Goal: Navigation & Orientation: Find specific page/section

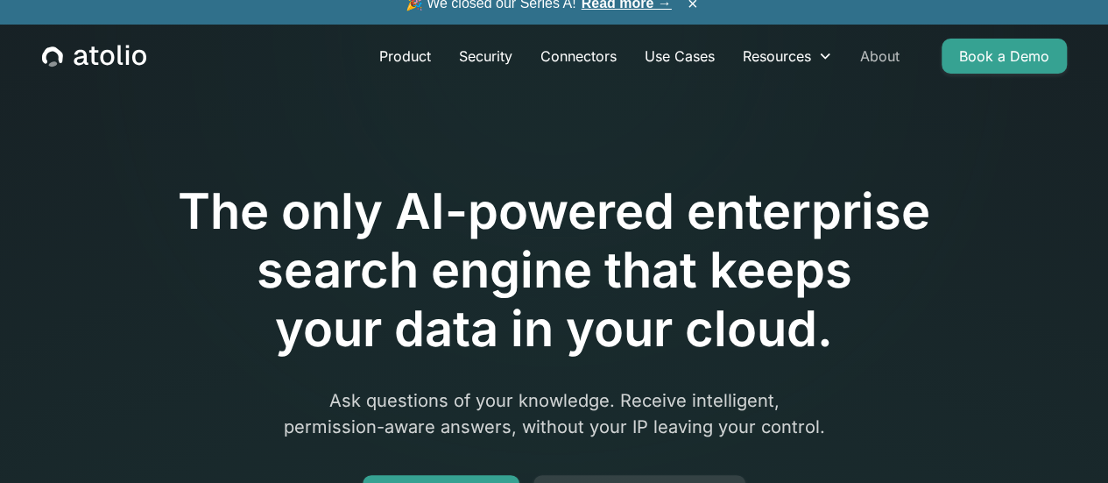
click at [894, 65] on link "About" at bounding box center [879, 56] width 67 height 35
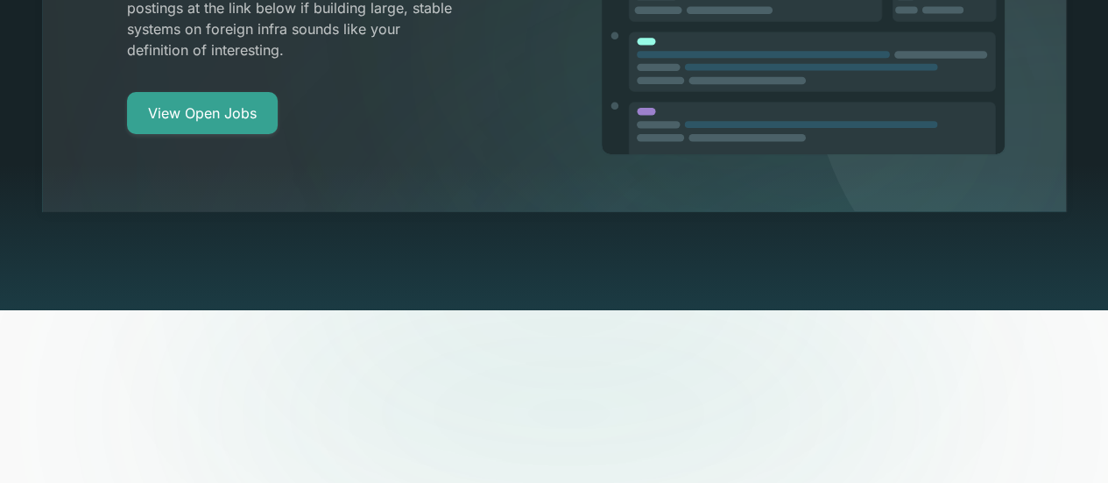
scroll to position [3241, 0]
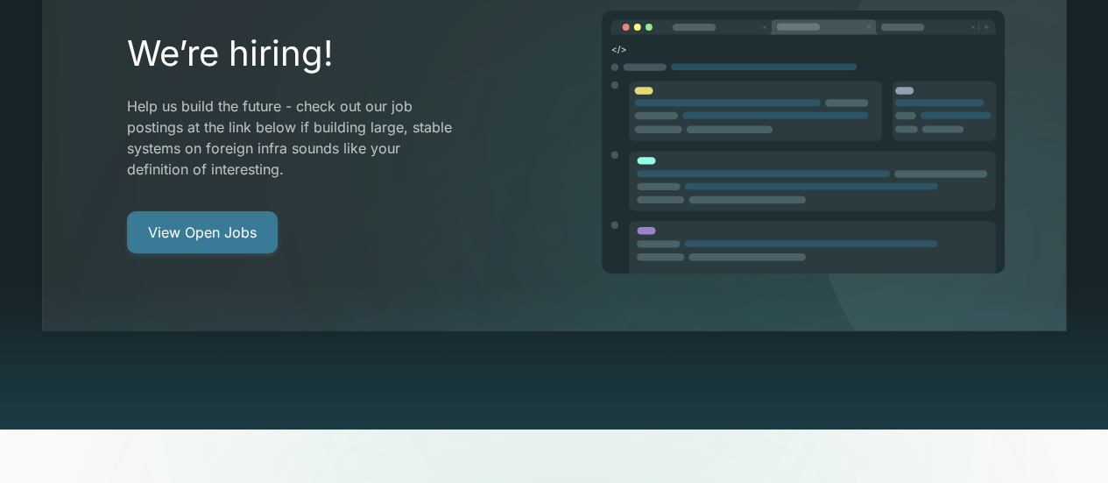
click at [228, 211] on link "View Open Jobs" at bounding box center [202, 232] width 151 height 42
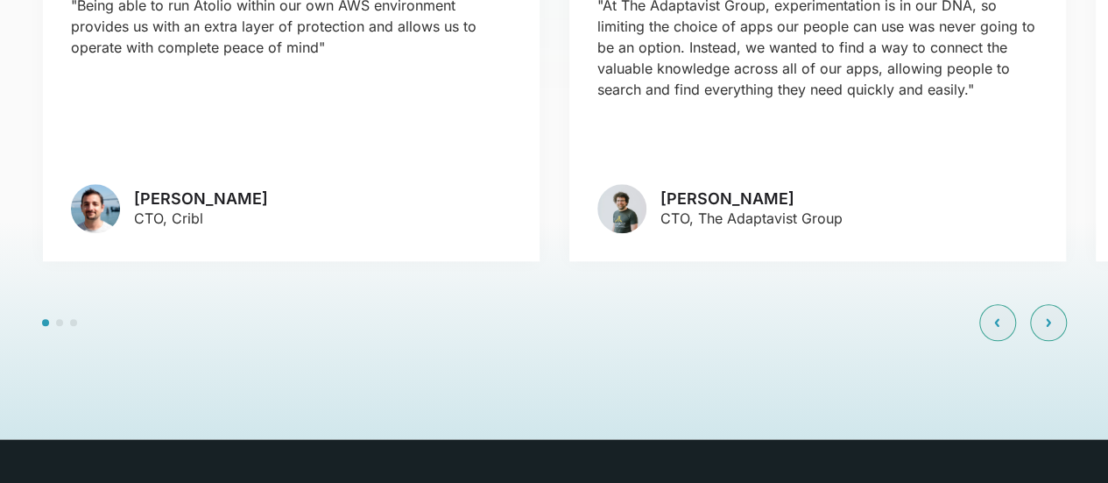
scroll to position [3942, 0]
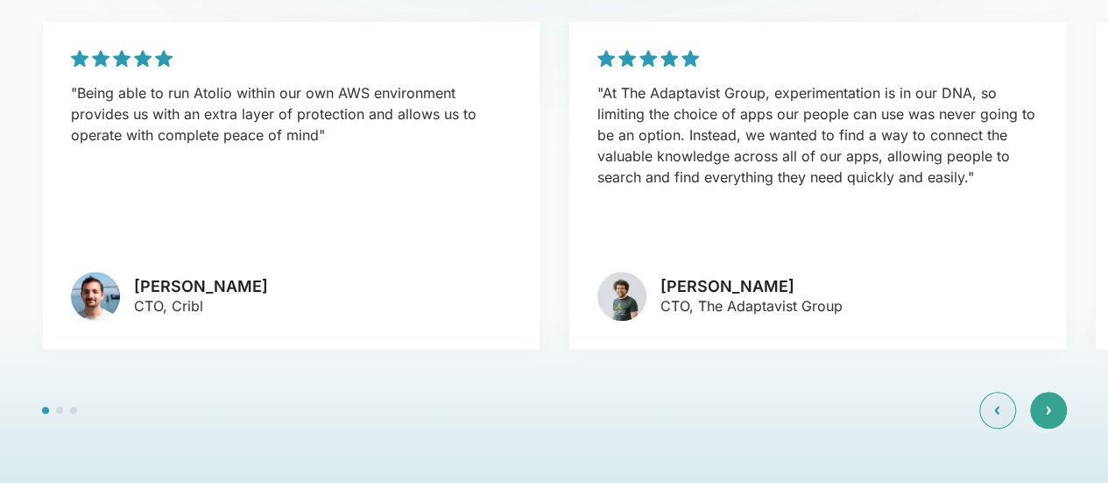
click at [1053, 392] on div at bounding box center [1048, 410] width 37 height 37
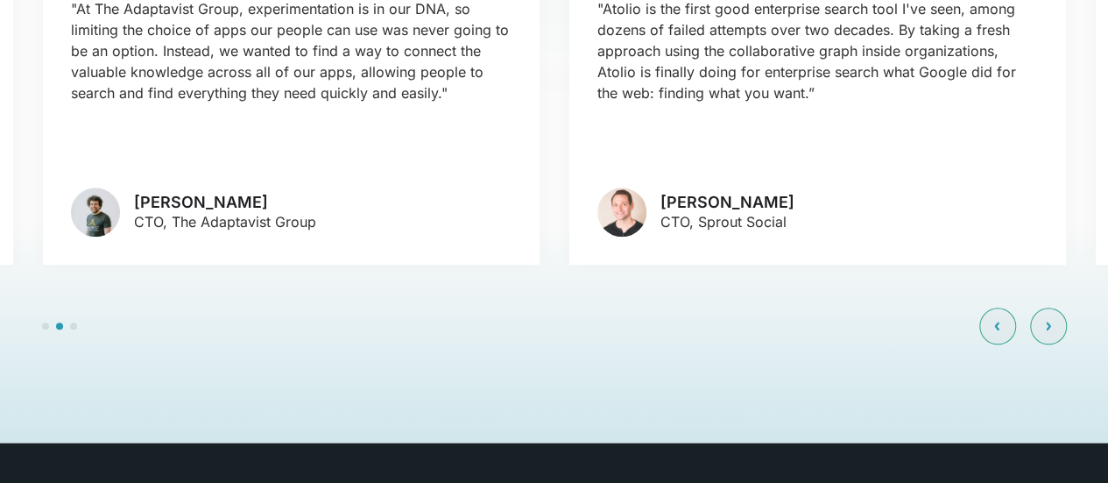
scroll to position [4030, 0]
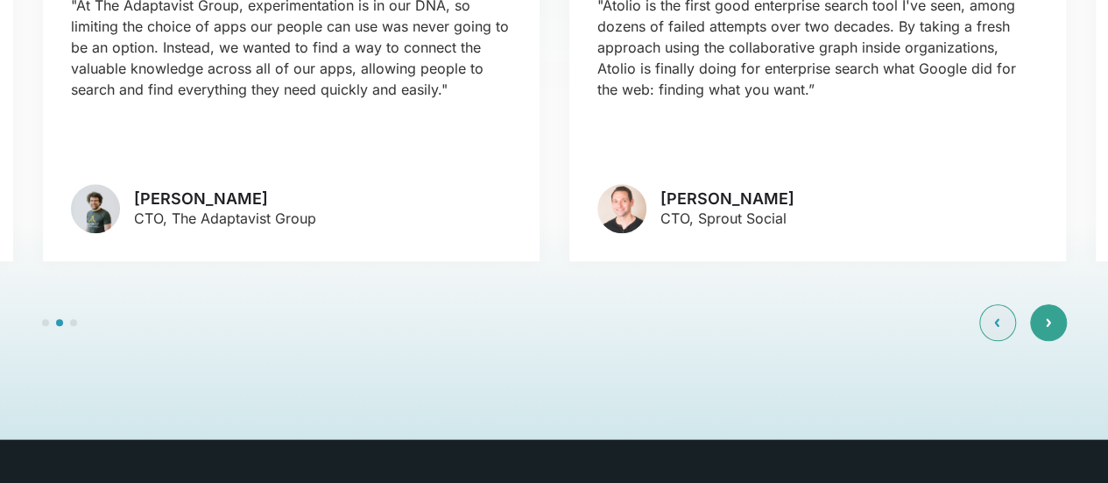
click at [1041, 304] on div at bounding box center [1048, 322] width 37 height 37
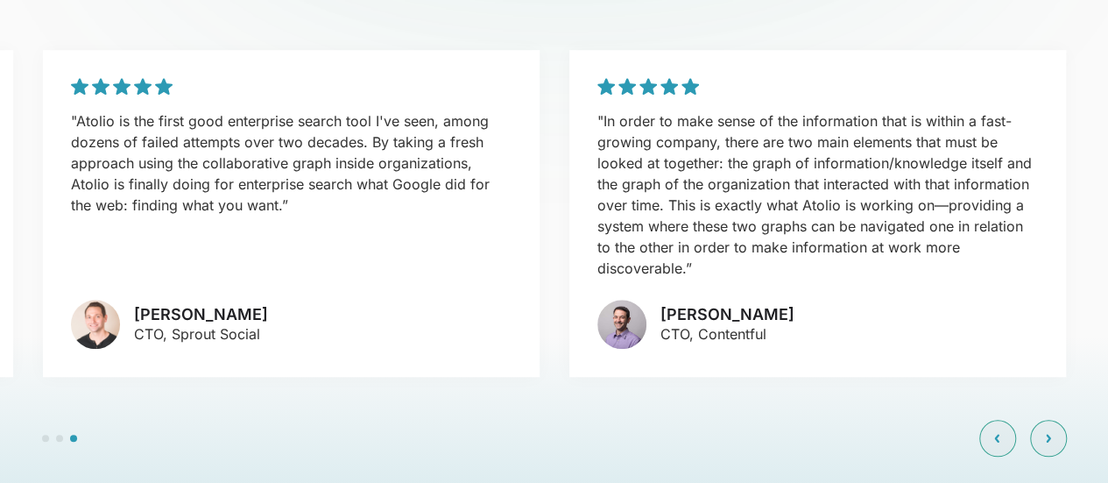
scroll to position [3942, 0]
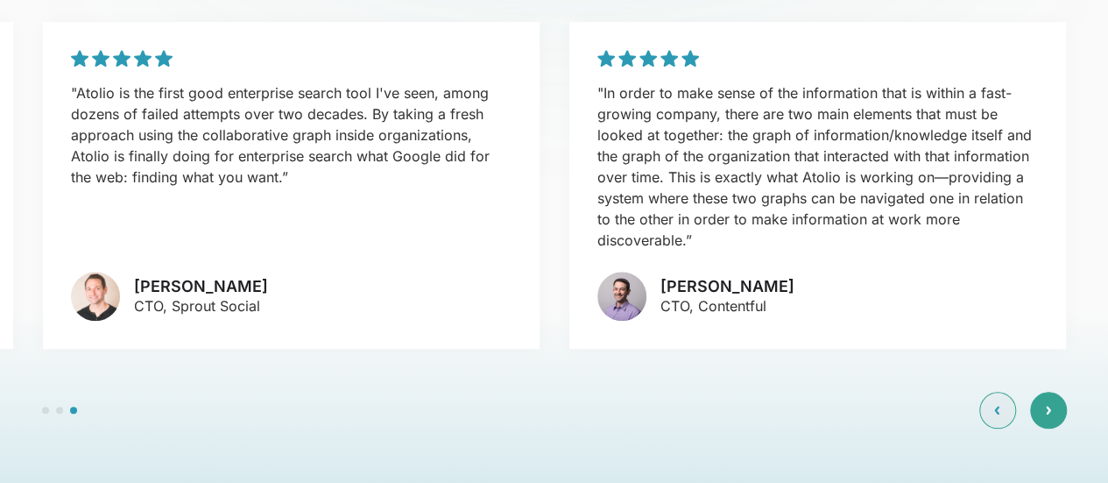
click at [1059, 392] on div at bounding box center [1048, 410] width 37 height 37
click at [1046, 405] on icon at bounding box center [1048, 410] width 5 height 11
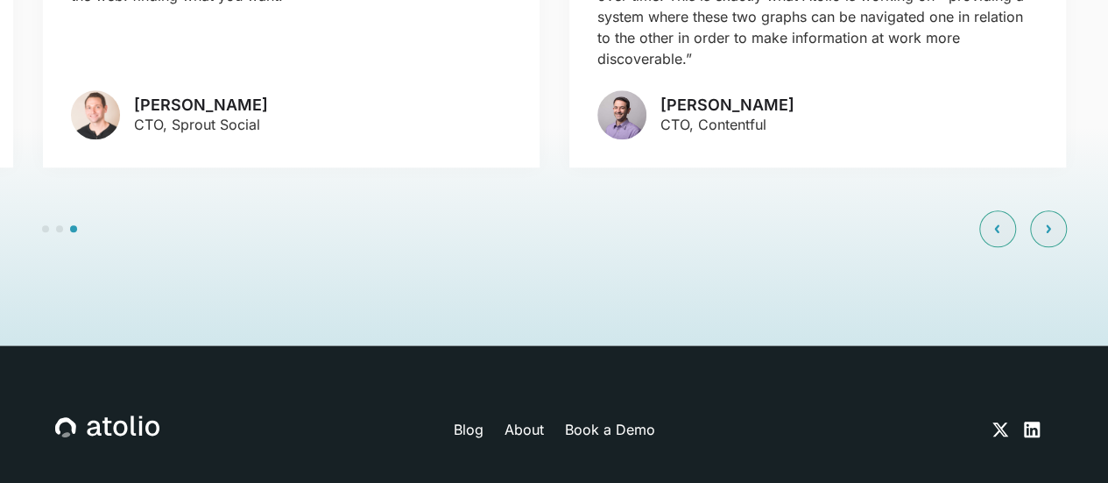
scroll to position [4229, 0]
